Goal: Task Accomplishment & Management: Contribute content

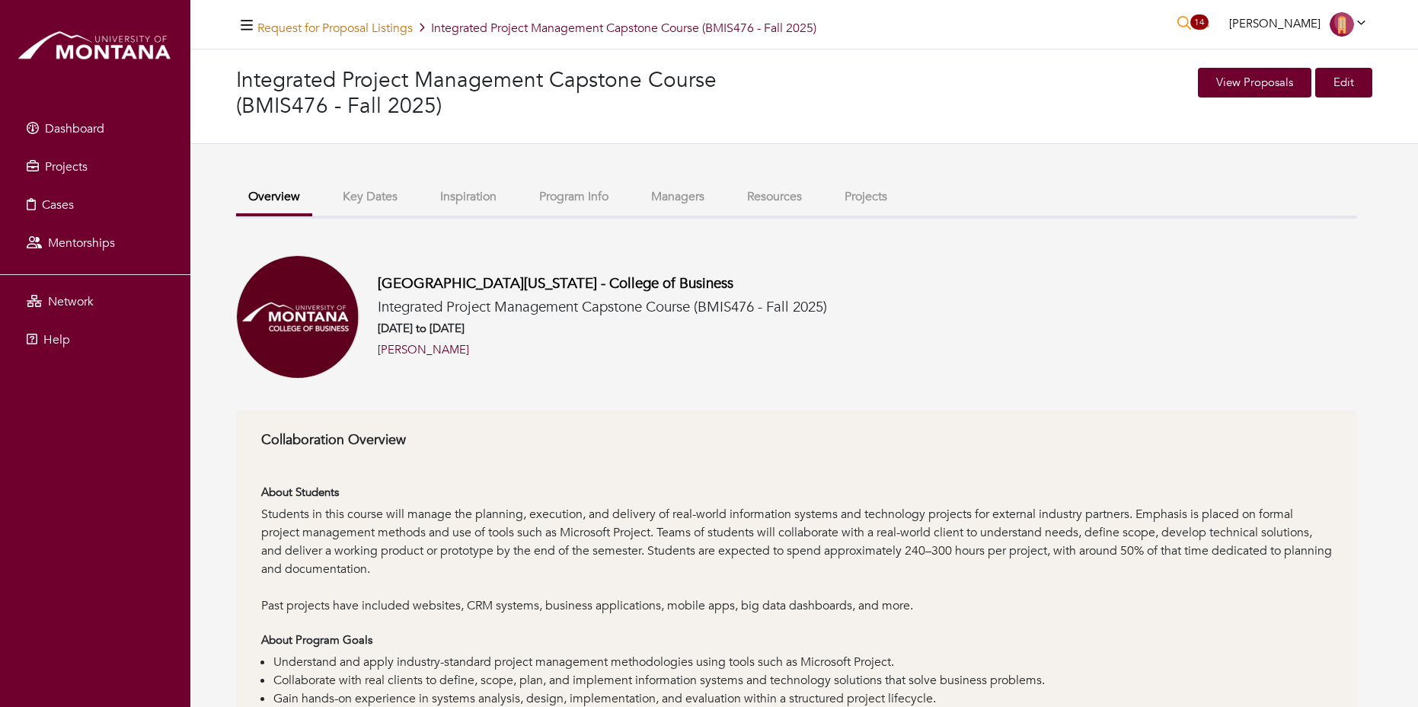
click at [363, 32] on link "Request for Proposal Listings" at bounding box center [334, 28] width 155 height 17
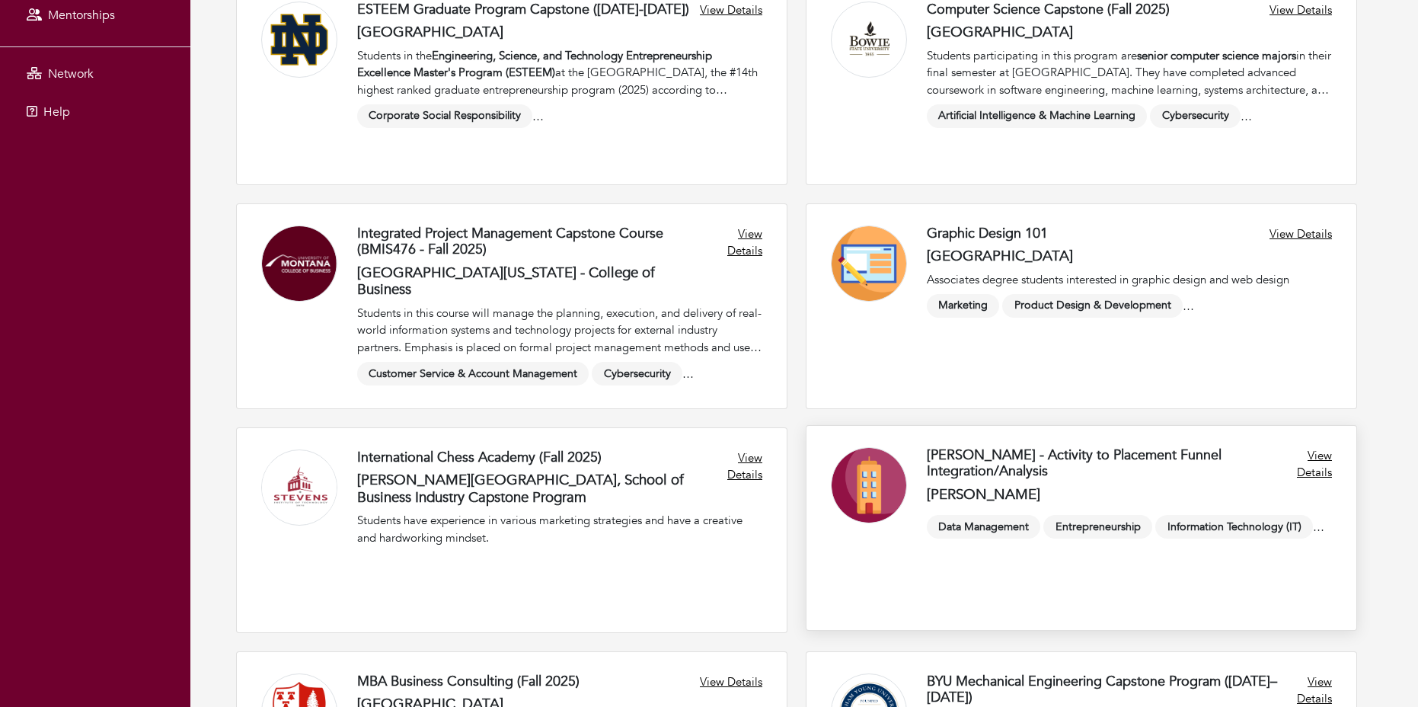
scroll to position [229, 0]
click at [738, 240] on link at bounding box center [512, 303] width 550 height 204
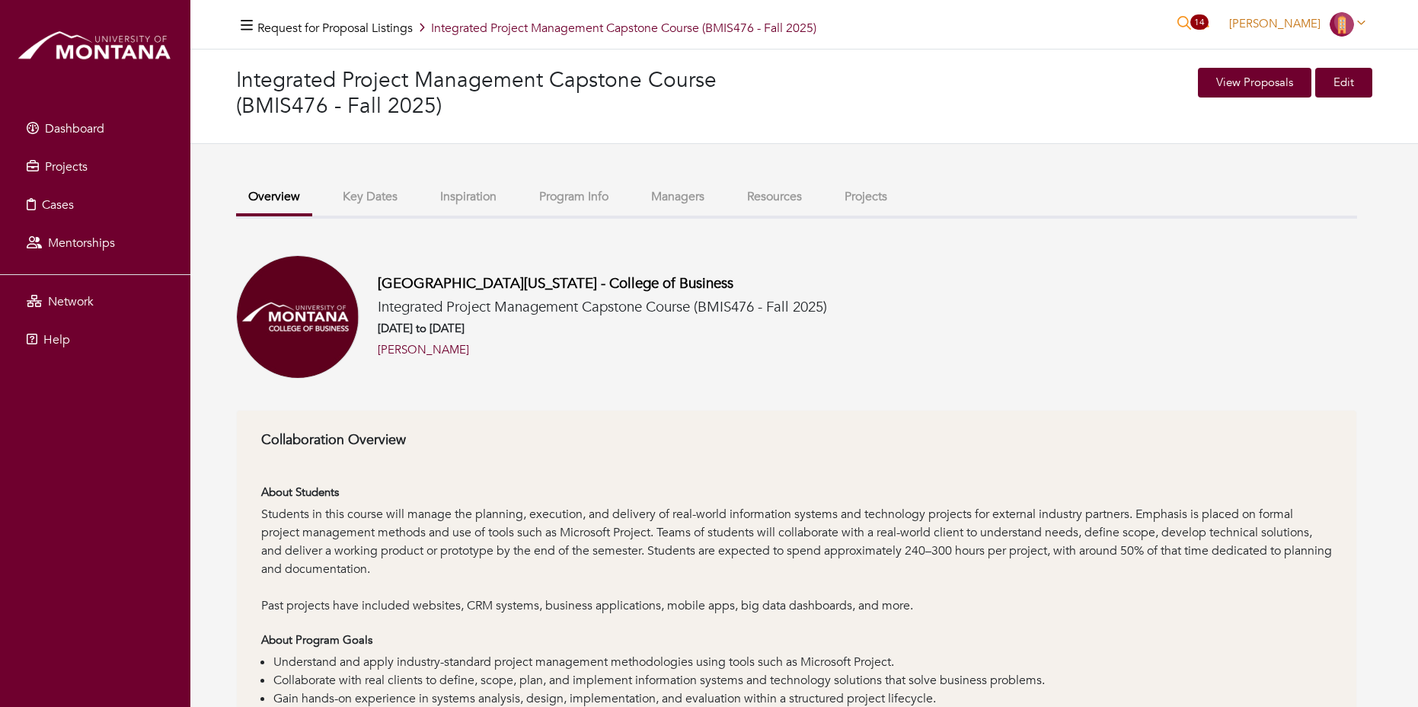
click at [1359, 21] on icon at bounding box center [1361, 22] width 8 height 11
click at [373, 198] on button "Key Dates" at bounding box center [370, 197] width 79 height 33
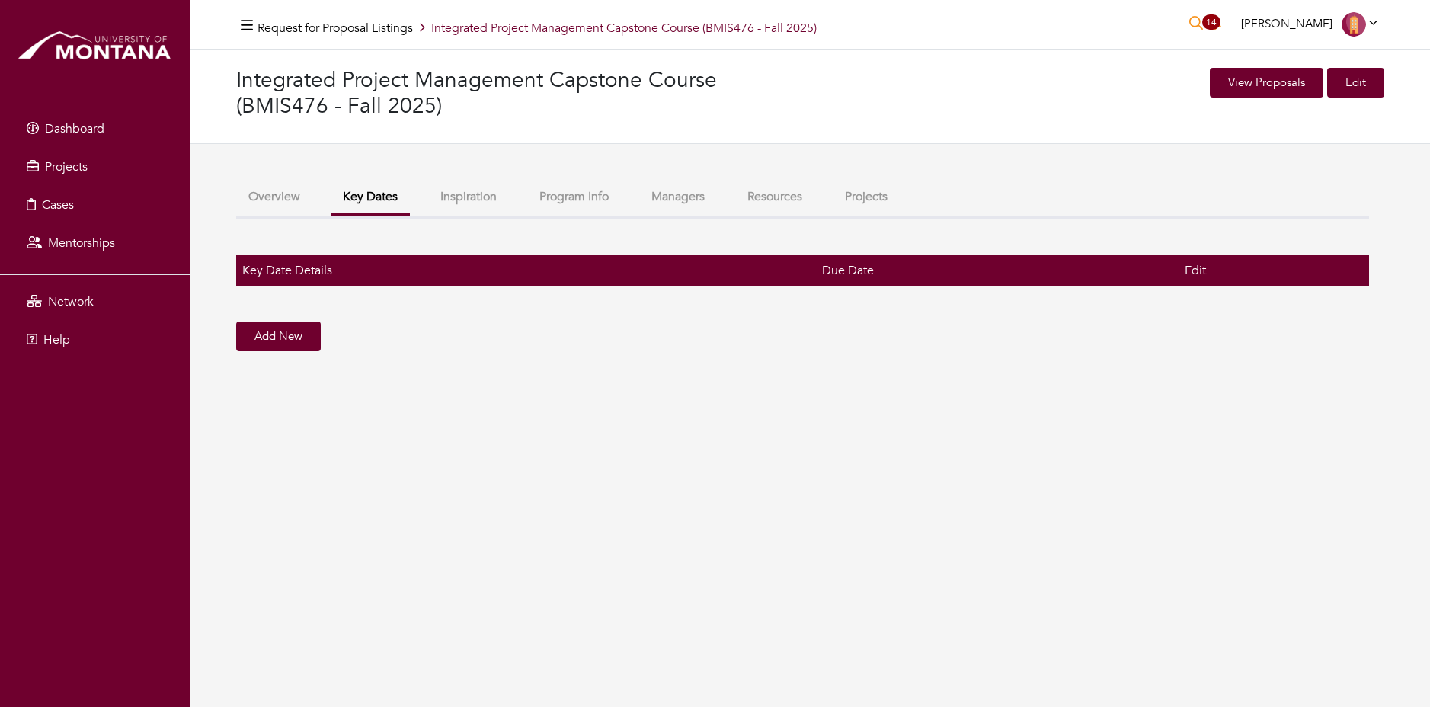
click at [468, 198] on button "Inspiration" at bounding box center [468, 197] width 81 height 33
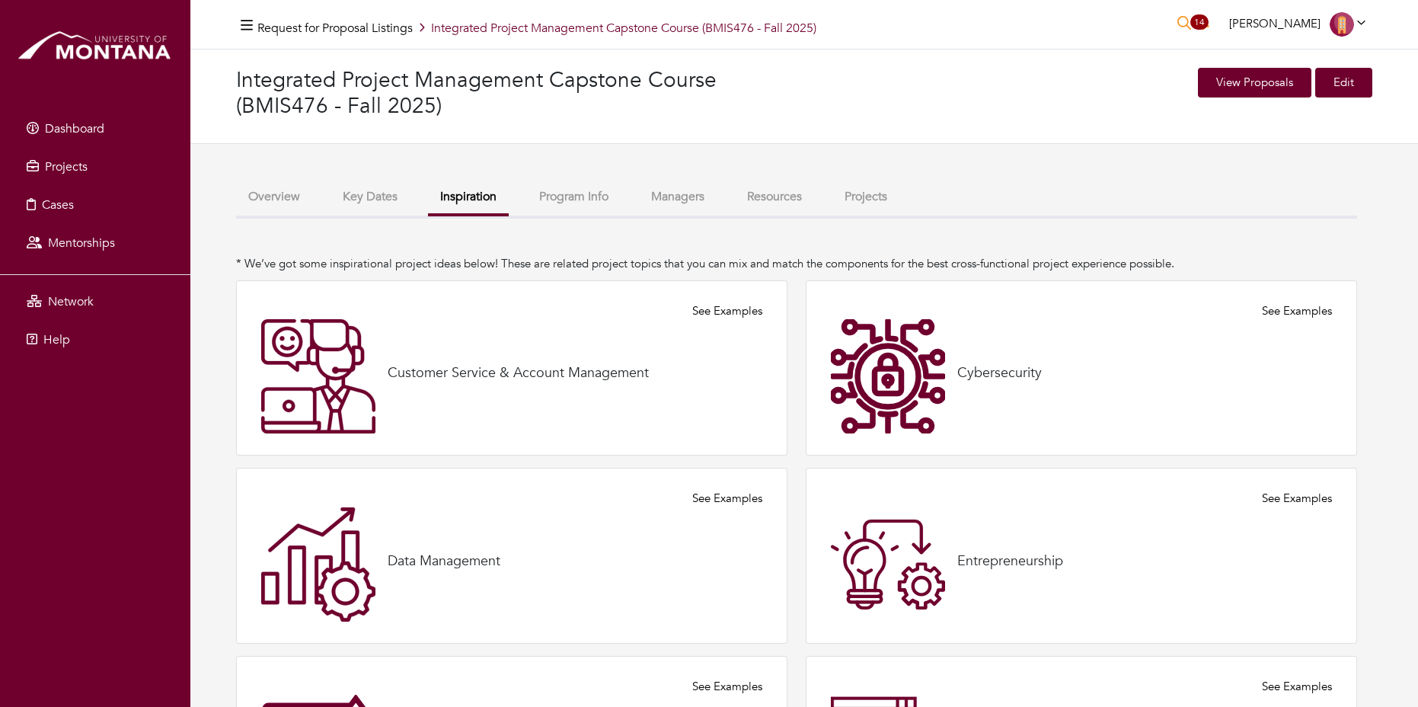
click at [593, 197] on button "Program Info" at bounding box center [574, 197] width 94 height 33
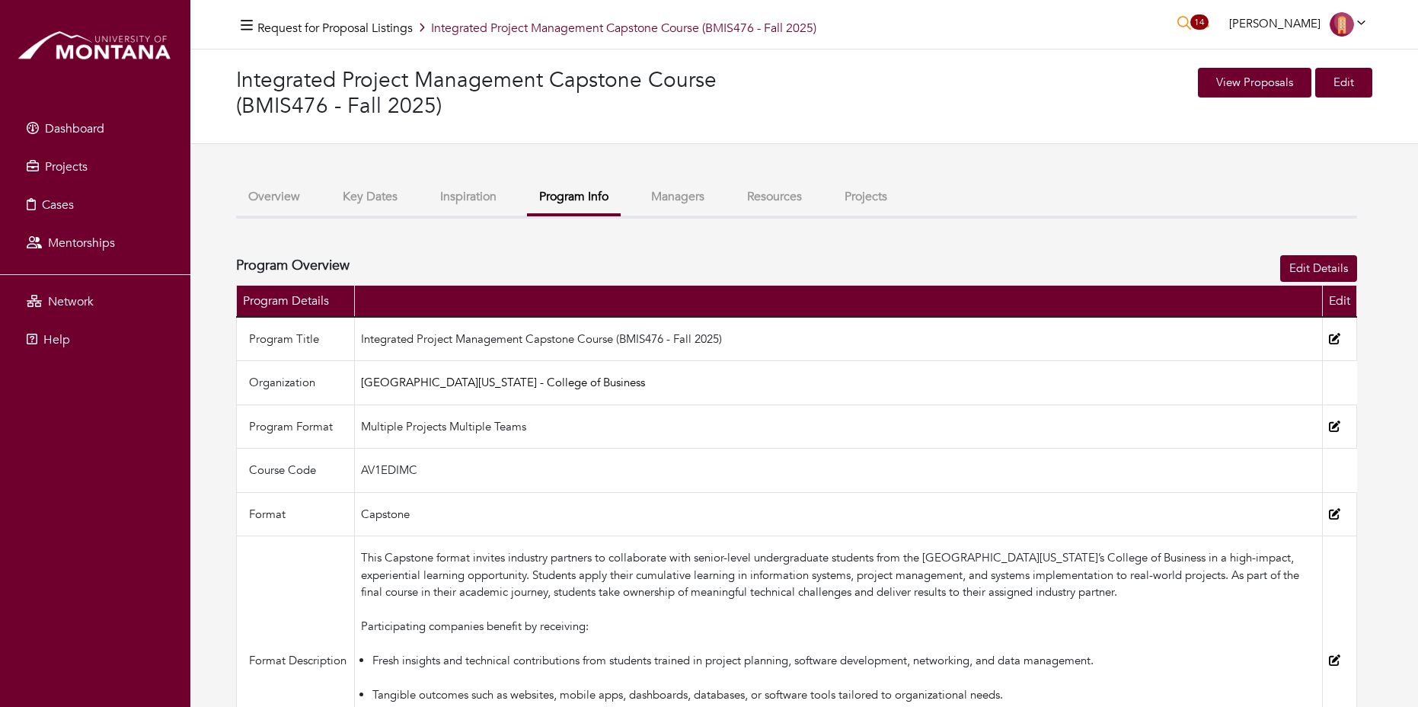
click at [682, 197] on button "Managers" at bounding box center [678, 197] width 78 height 33
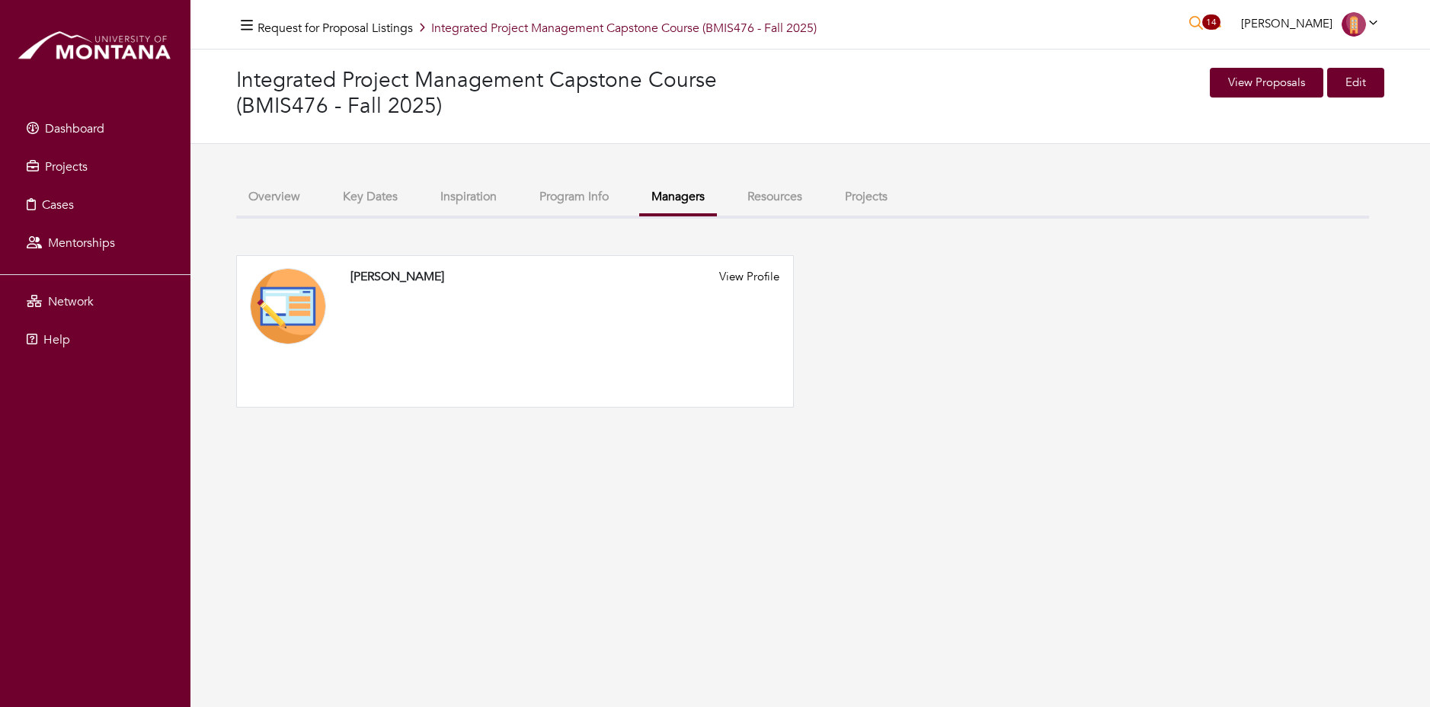
click at [766, 196] on button "Resources" at bounding box center [774, 197] width 79 height 33
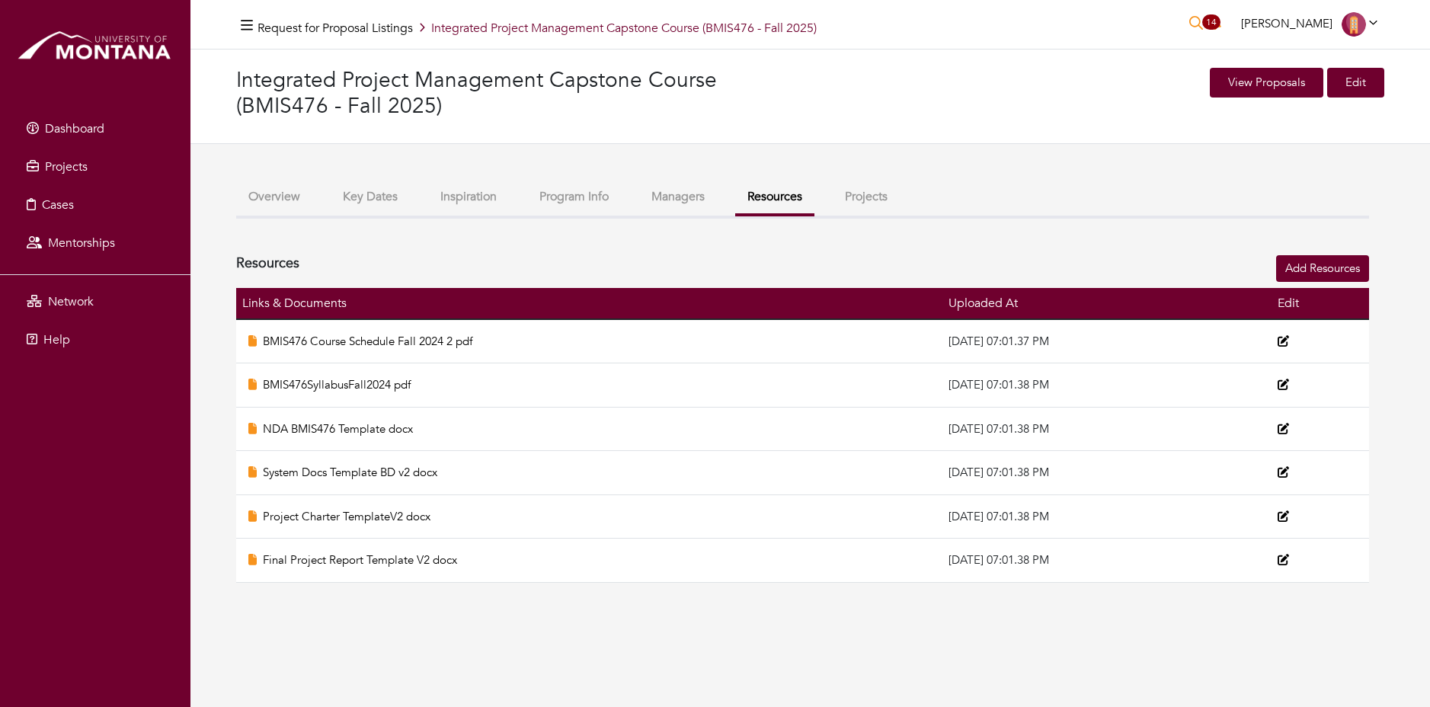
click at [875, 200] on button "Projects" at bounding box center [866, 197] width 67 height 33
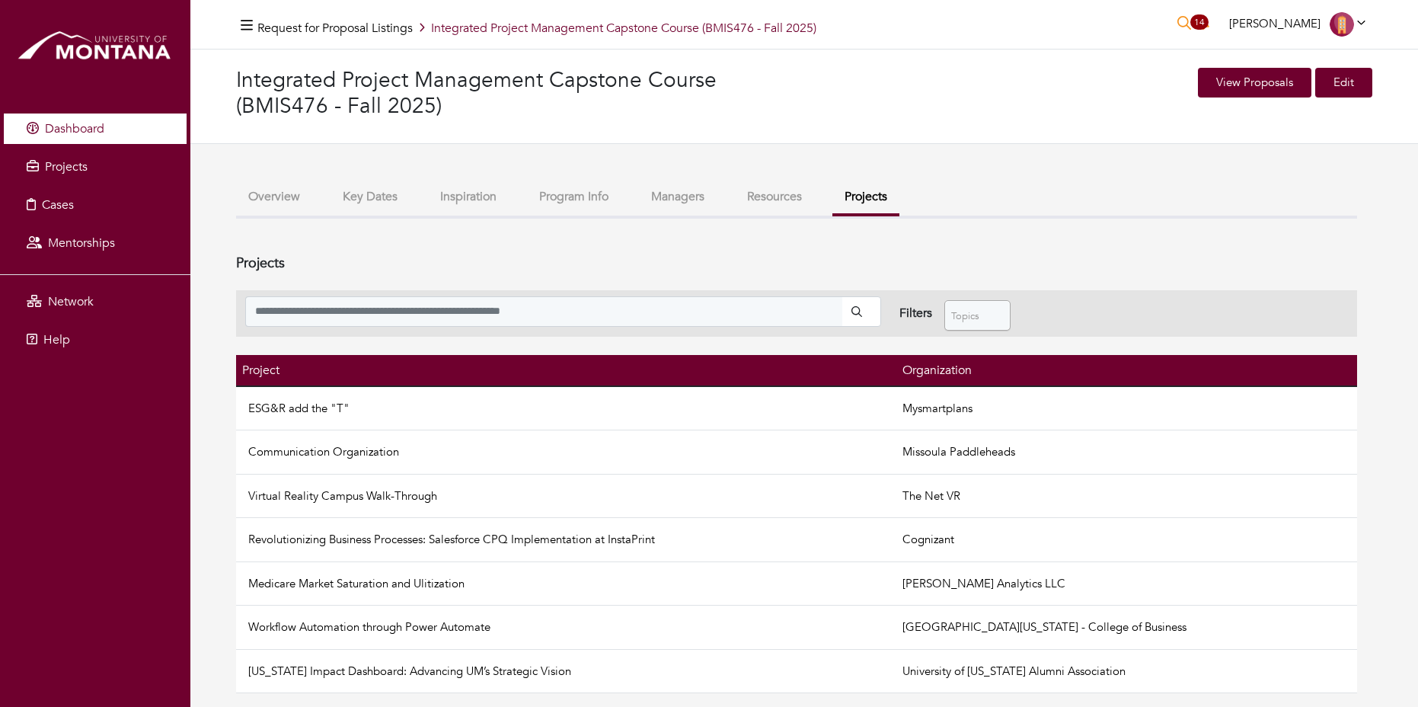
click at [62, 126] on span "Dashboard" at bounding box center [74, 128] width 59 height 17
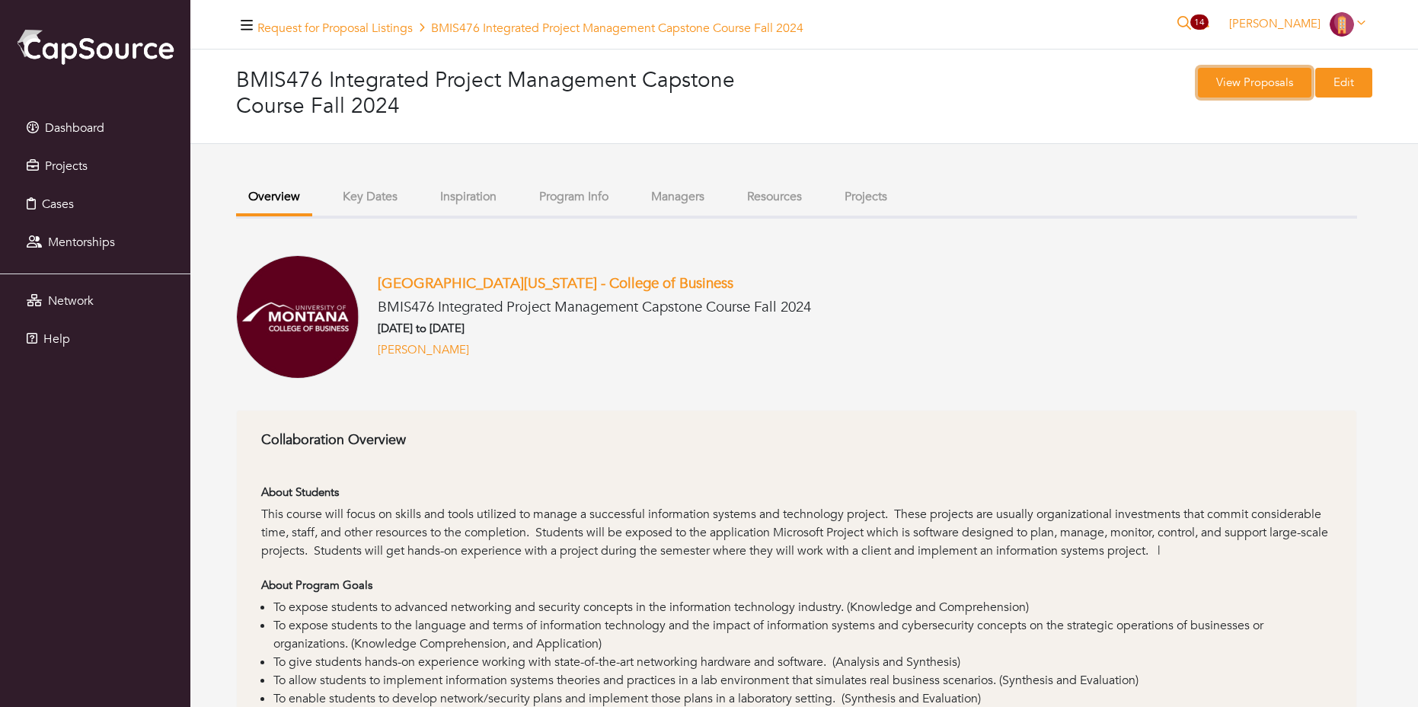
click at [1255, 81] on link "View Proposals" at bounding box center [1254, 83] width 113 height 30
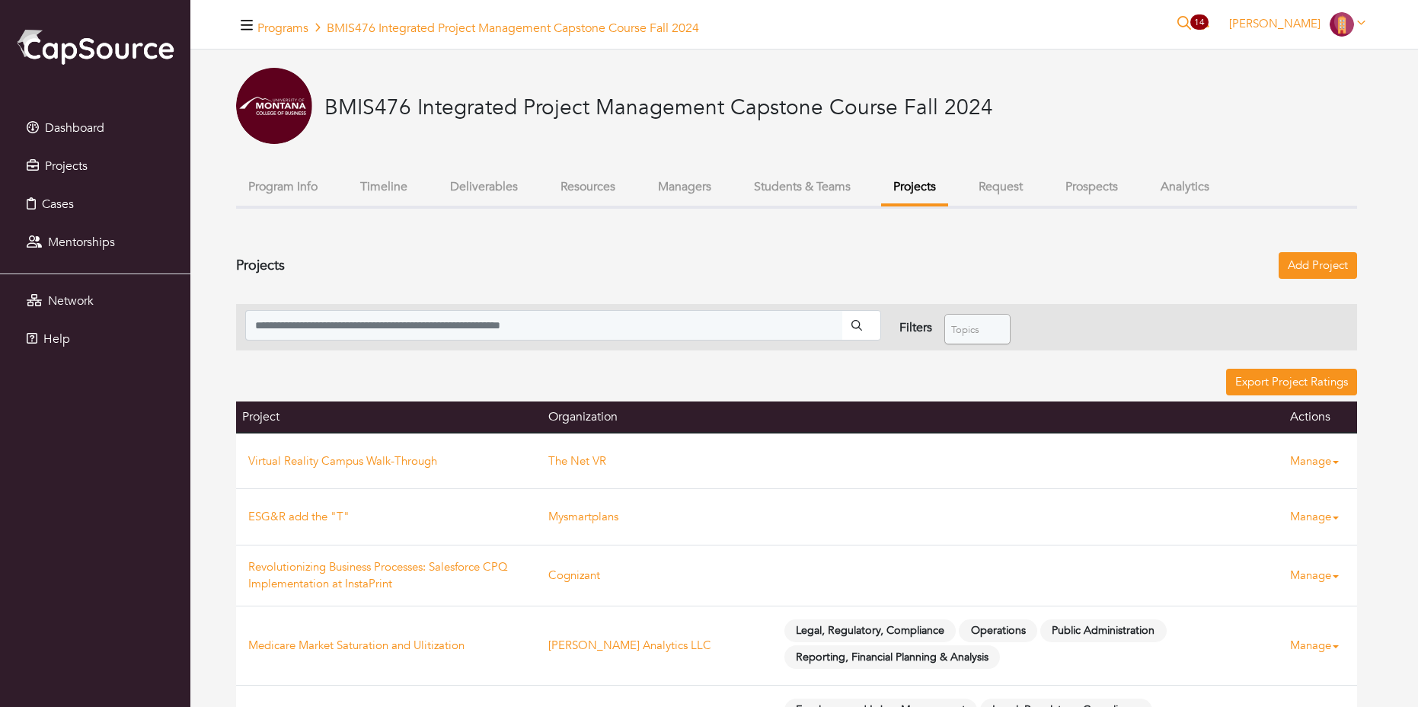
click at [992, 189] on button "Request" at bounding box center [1001, 187] width 69 height 33
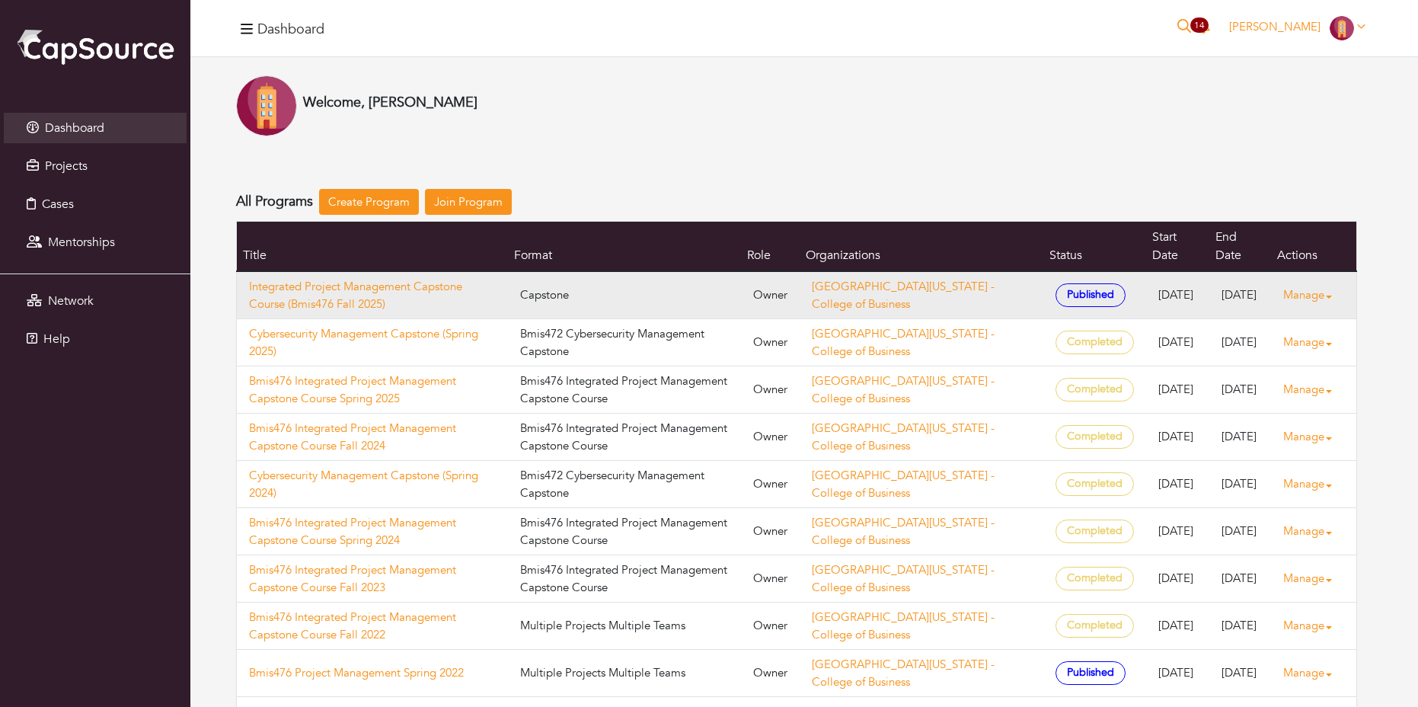
click at [1308, 280] on link "Manage" at bounding box center [1313, 295] width 61 height 30
click at [1328, 363] on link "View Proposals" at bounding box center [1340, 366] width 120 height 24
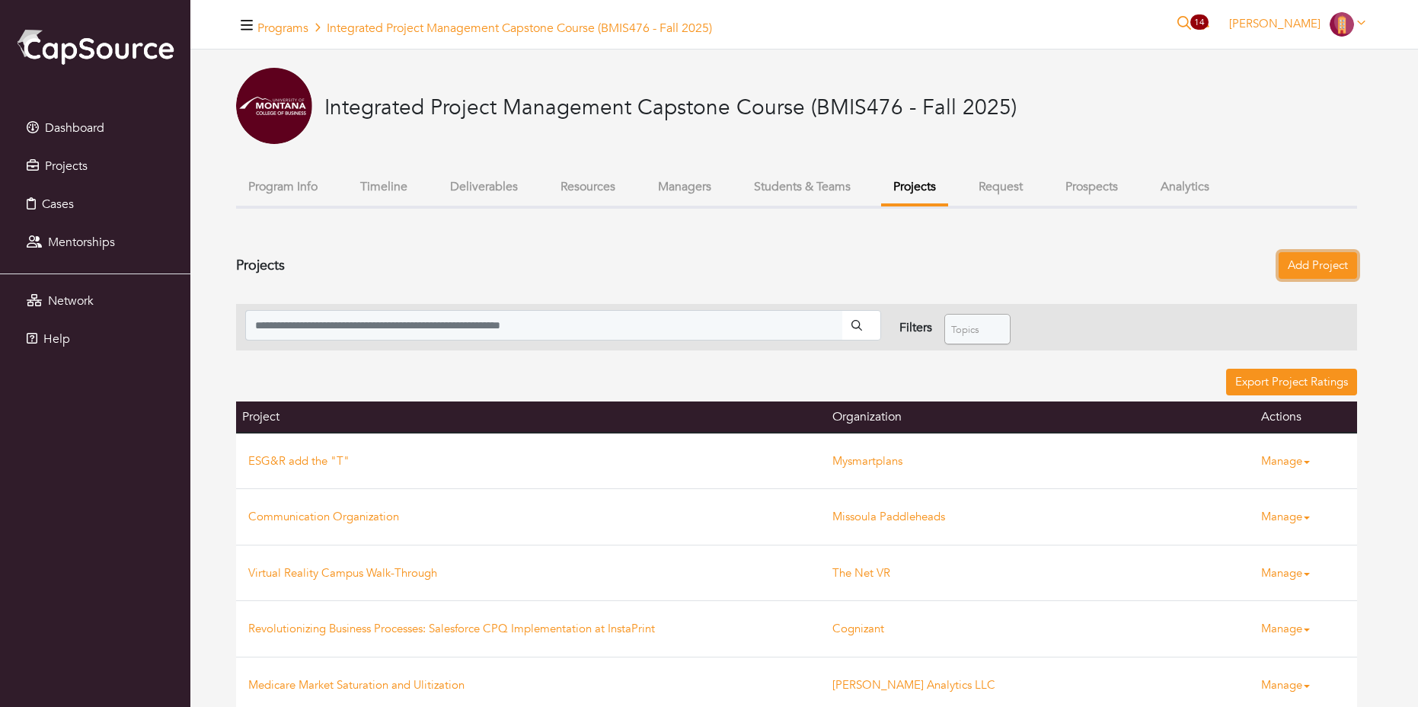
click at [1318, 264] on link "Add Project" at bounding box center [1318, 265] width 78 height 27
click at [1338, 266] on link "Add Project" at bounding box center [1318, 265] width 78 height 27
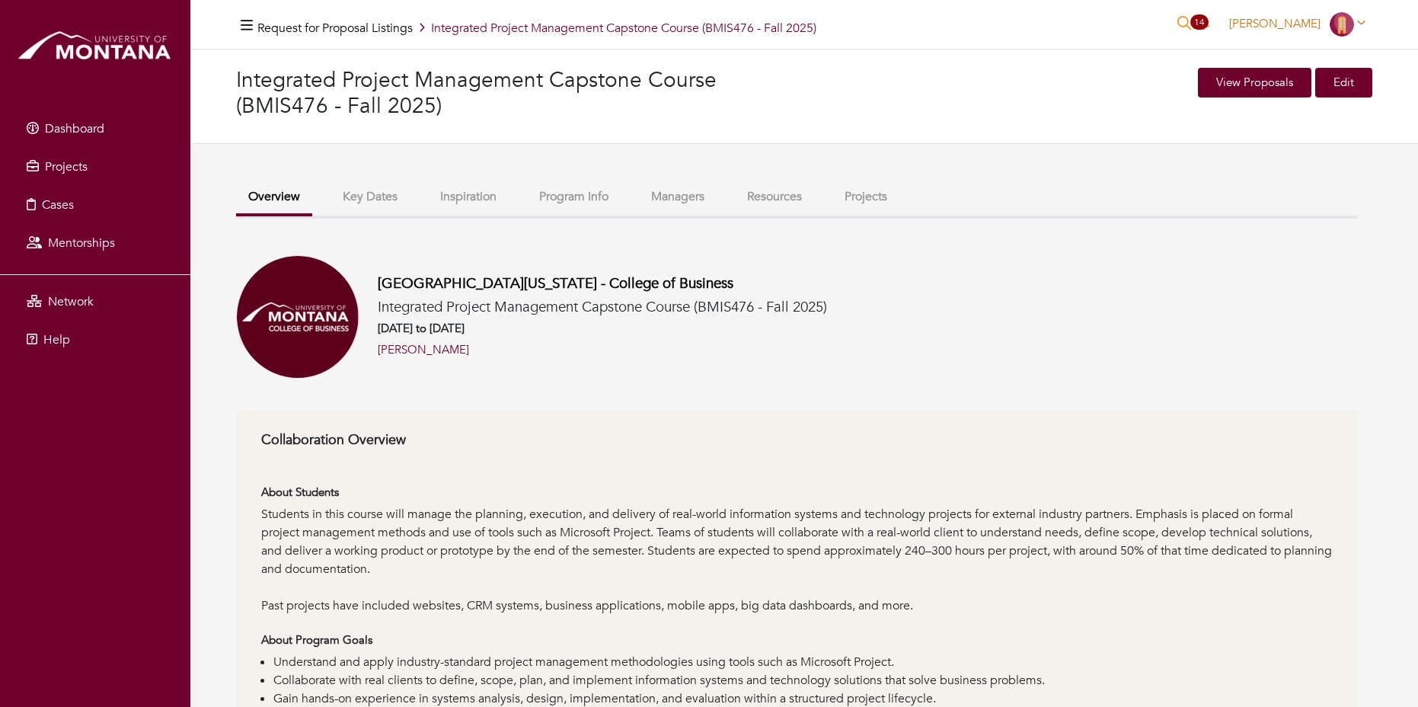
click at [1360, 21] on icon at bounding box center [1361, 22] width 8 height 11
click at [1279, 149] on button "Logout" at bounding box center [1311, 152] width 120 height 24
